Goal: Information Seeking & Learning: Learn about a topic

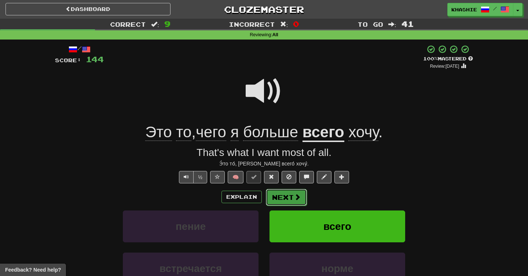
click at [277, 195] on button "Next" at bounding box center [286, 197] width 41 height 17
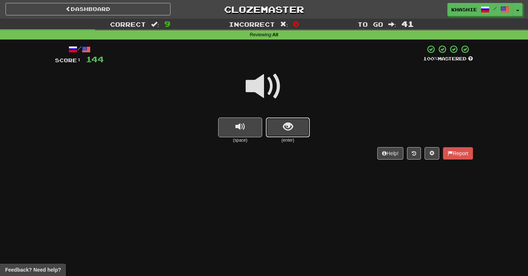
click at [282, 131] on button "show sentence" at bounding box center [288, 128] width 44 height 20
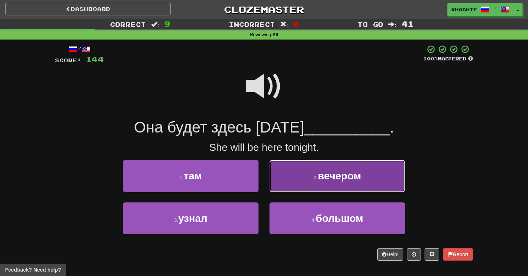
click at [319, 178] on span "вечером" at bounding box center [339, 175] width 43 height 11
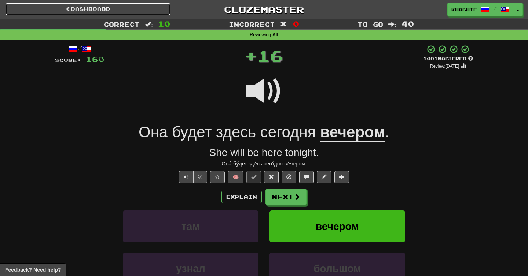
click at [111, 8] on link "Dashboard" at bounding box center [87, 9] width 165 height 12
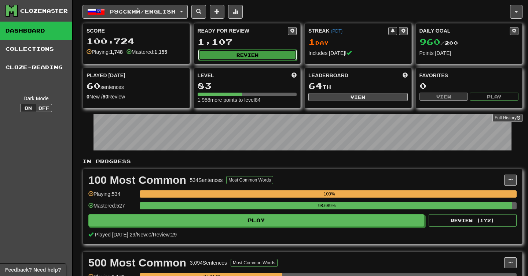
click at [246, 56] on button "Review" at bounding box center [247, 54] width 99 height 11
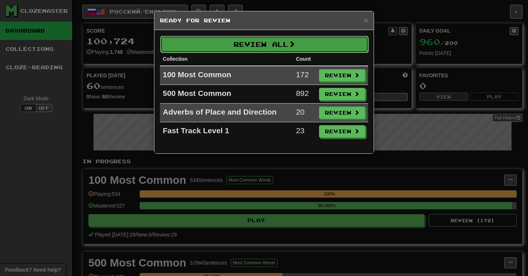
click at [284, 46] on button "Review All" at bounding box center [264, 44] width 208 height 17
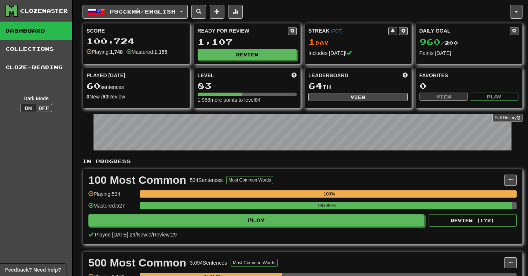
select select "**"
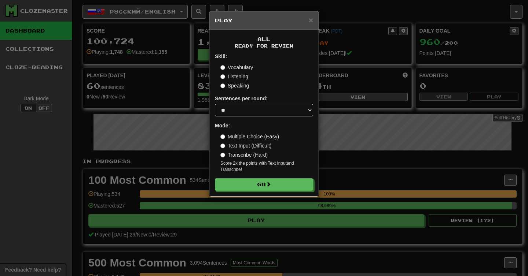
click at [228, 84] on label "Speaking" at bounding box center [234, 85] width 29 height 7
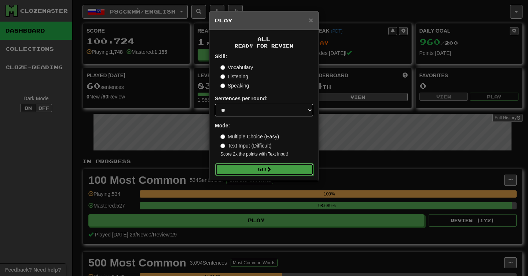
click at [274, 171] on button "Go" at bounding box center [264, 169] width 98 height 12
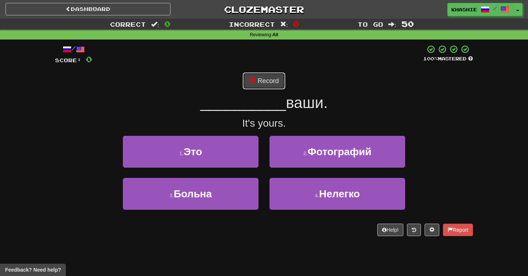
click at [267, 79] on button "Record" at bounding box center [264, 81] width 42 height 17
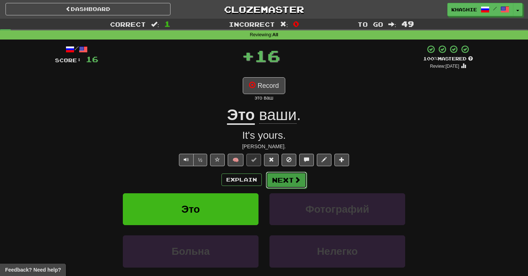
click at [288, 180] on button "Next" at bounding box center [286, 180] width 41 height 17
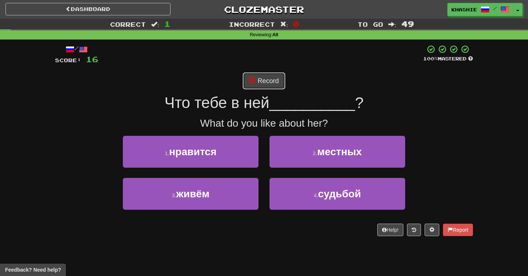
click at [272, 88] on button "Record" at bounding box center [264, 81] width 42 height 17
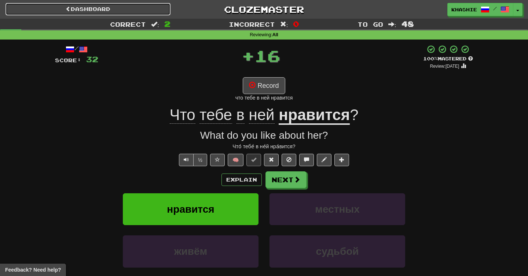
click at [107, 12] on link "Dashboard" at bounding box center [87, 9] width 165 height 12
